Goal: Check status: Check status

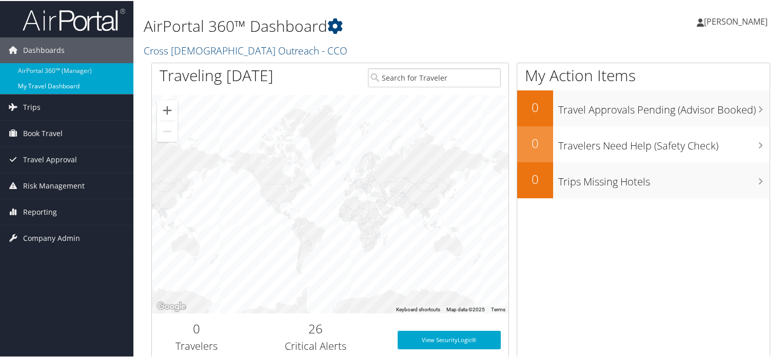
click at [35, 83] on link "My Travel Dashboard" at bounding box center [66, 85] width 133 height 15
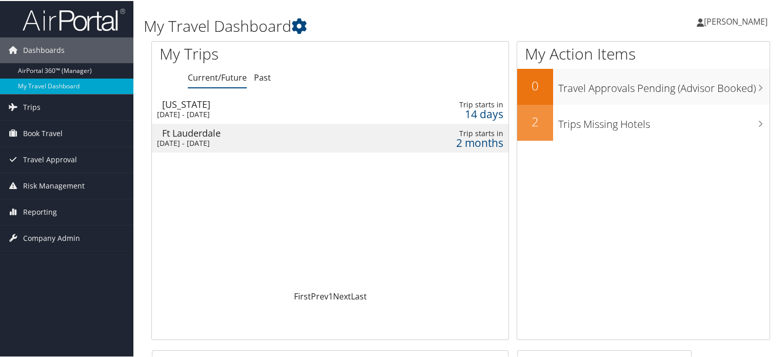
click at [467, 111] on div "14 days" at bounding box center [460, 112] width 87 height 9
click at [265, 82] on link "Past" at bounding box center [262, 76] width 17 height 11
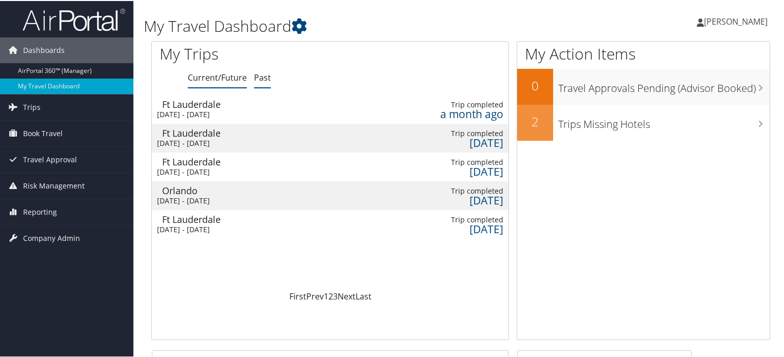
click at [207, 77] on link "Current/Future" at bounding box center [217, 76] width 59 height 11
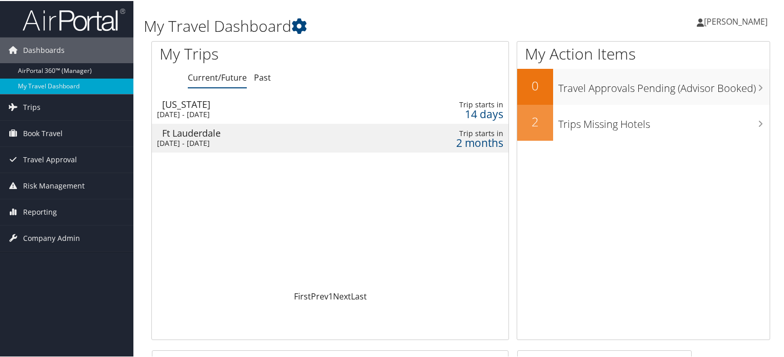
click at [475, 108] on div "14 days" at bounding box center [448, 112] width 111 height 9
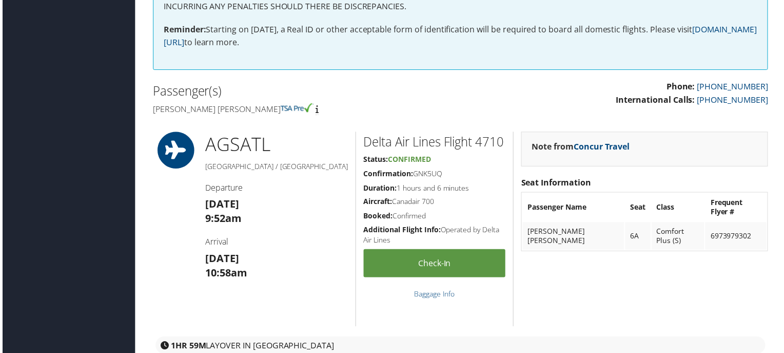
scroll to position [359, 0]
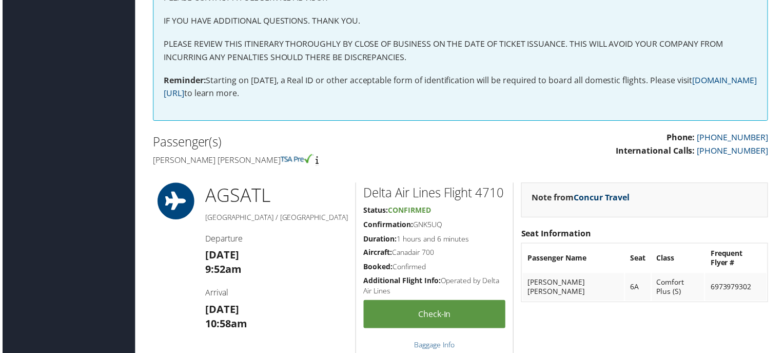
click at [591, 197] on link "Concur Travel" at bounding box center [603, 198] width 56 height 11
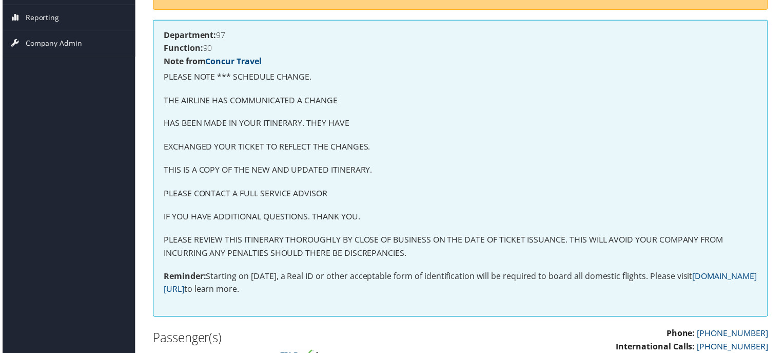
scroll to position [0, 0]
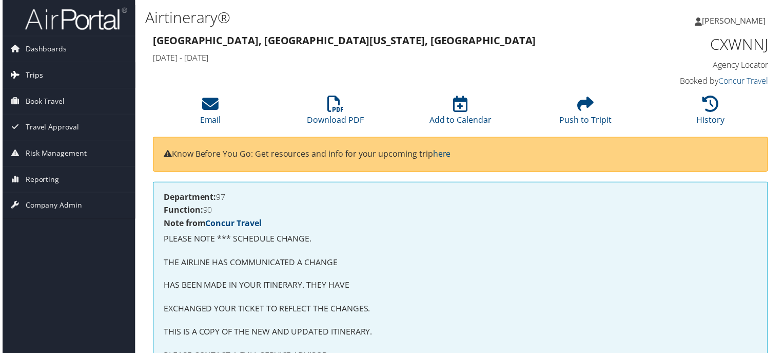
click at [41, 74] on link "Trips" at bounding box center [66, 76] width 133 height 26
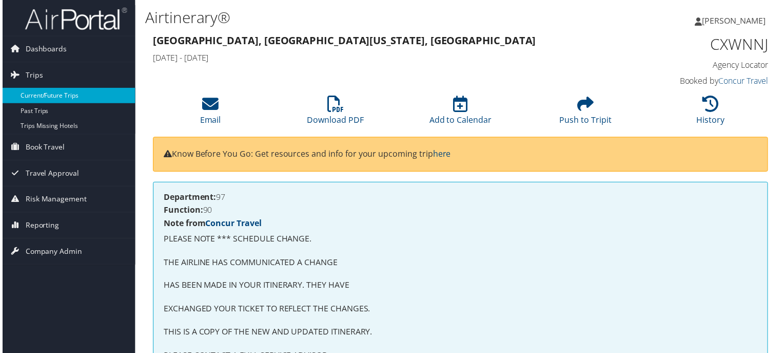
click at [43, 99] on link "Current/Future Trips" at bounding box center [66, 95] width 133 height 15
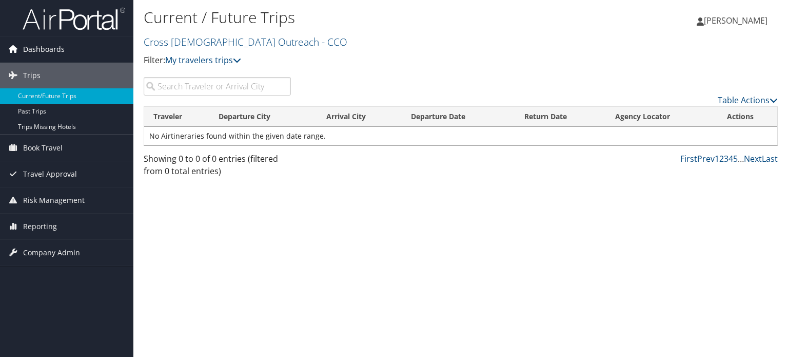
click at [43, 47] on span "Dashboards" at bounding box center [44, 49] width 42 height 26
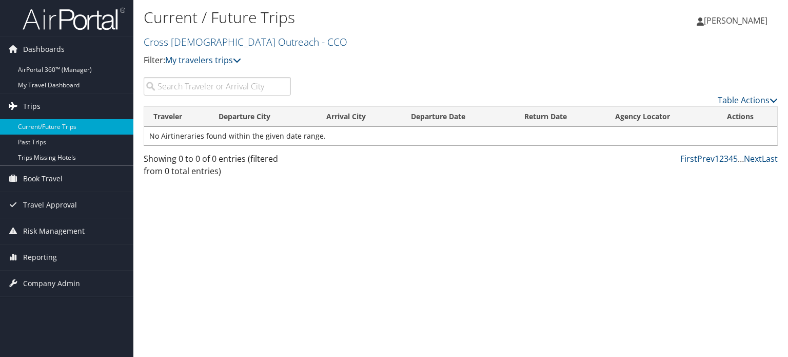
click at [30, 106] on span "Trips" at bounding box center [31, 106] width 17 height 26
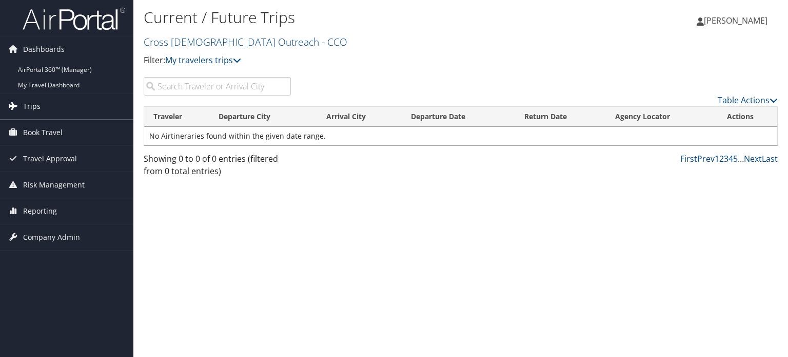
click at [30, 106] on span "Trips" at bounding box center [31, 106] width 17 height 26
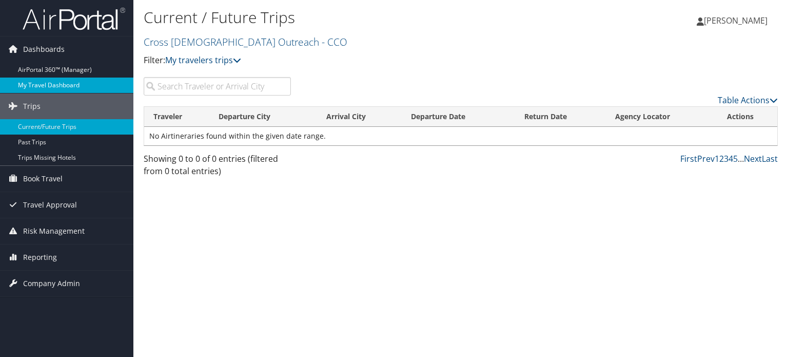
click at [43, 90] on link "My Travel Dashboard" at bounding box center [66, 85] width 133 height 15
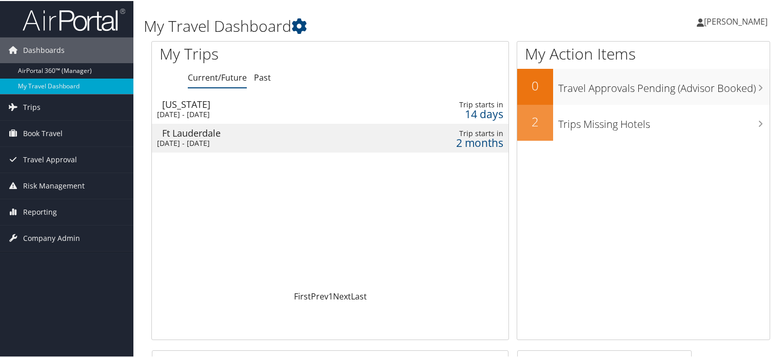
click at [473, 111] on div "14 days" at bounding box center [460, 112] width 87 height 9
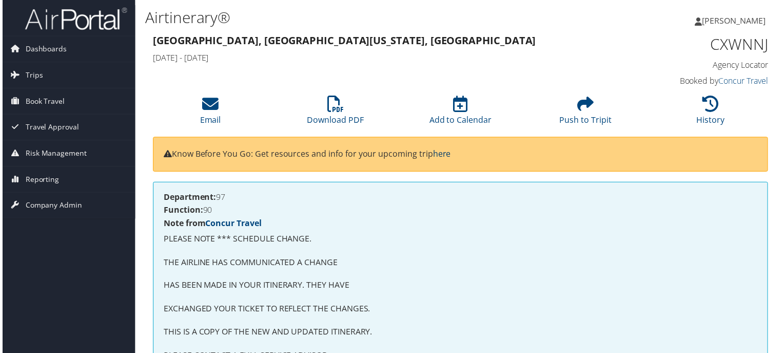
click at [445, 154] on link "here" at bounding box center [442, 154] width 18 height 11
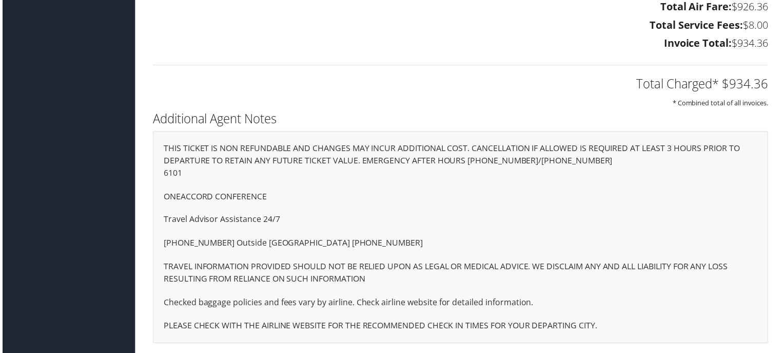
scroll to position [270, 0]
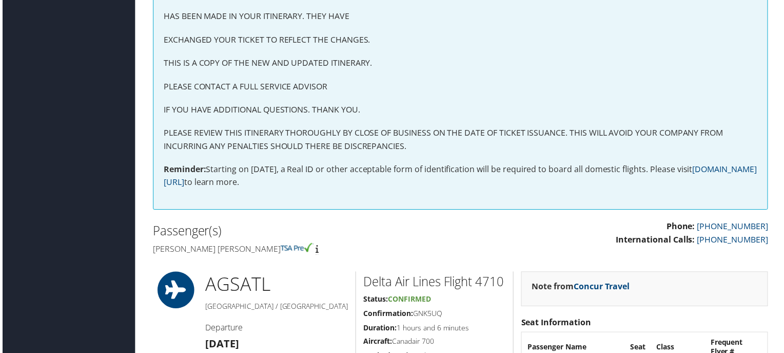
drag, startPoint x: 788, startPoint y: 4, endPoint x: 576, endPoint y: 32, distance: 213.9
click at [576, 32] on div "Department: 97 Function: 90 Note from Concur Travel PLEASE NOTE *** SCHEDULE CH…" at bounding box center [460, 62] width 619 height 299
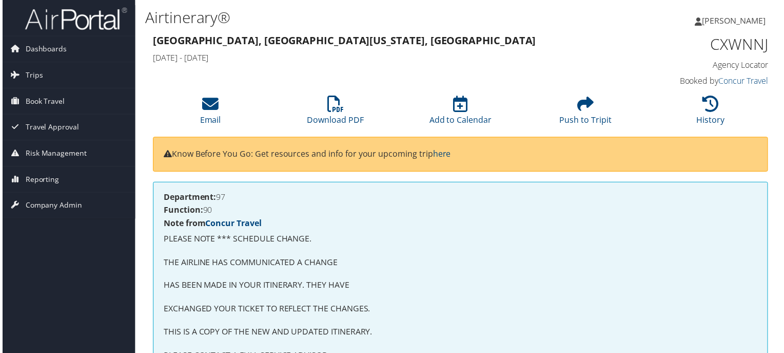
click at [682, 32] on div "CXWNNJ Agency Locator Agency Locator CXWNNJ Booked by Concur Travel Booked by C…" at bounding box center [699, 61] width 159 height 59
click at [476, 26] on h1 "Airtinerary®" at bounding box center [355, 18] width 423 height 22
